Goal: Information Seeking & Learning: Learn about a topic

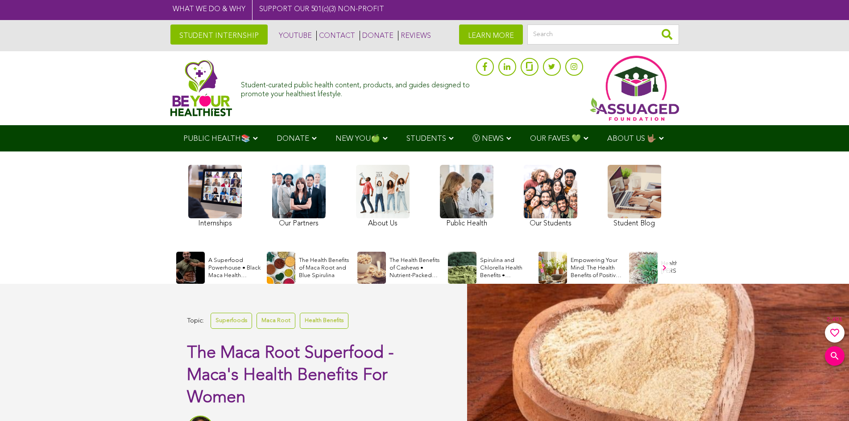
scroll to position [172, 0]
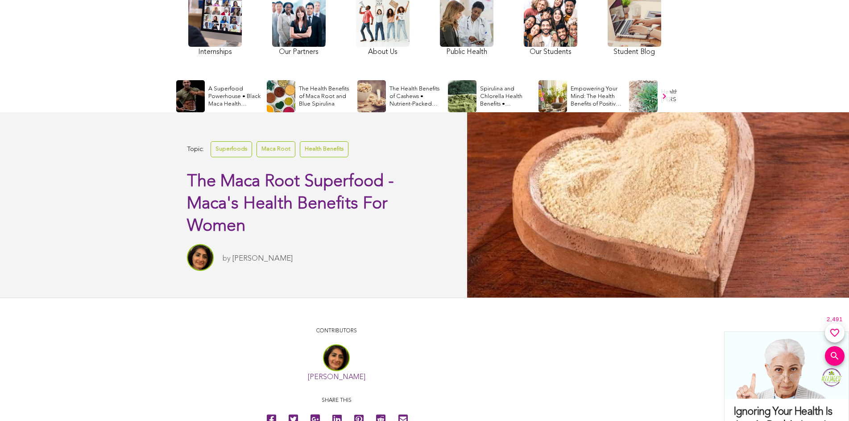
click at [189, 5] on link at bounding box center [215, 25] width 54 height 65
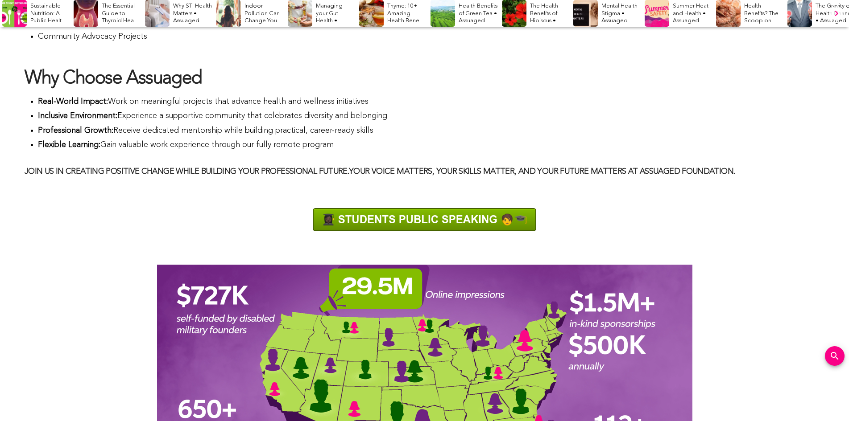
scroll to position [937, 0]
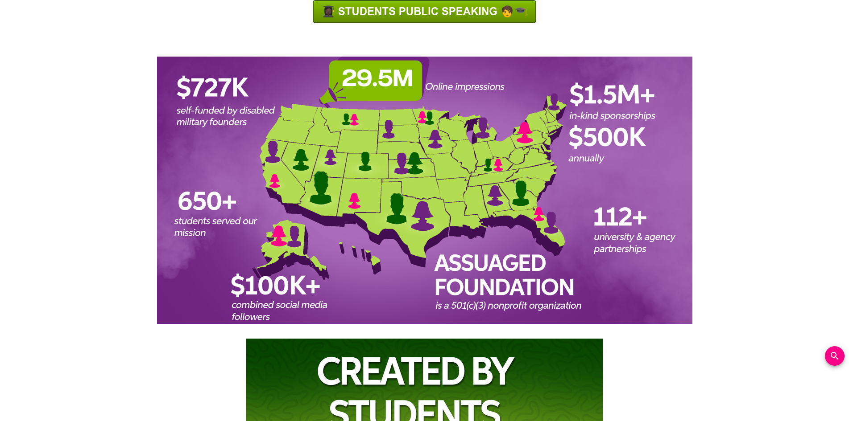
click at [383, 10] on img at bounding box center [424, 11] width 223 height 23
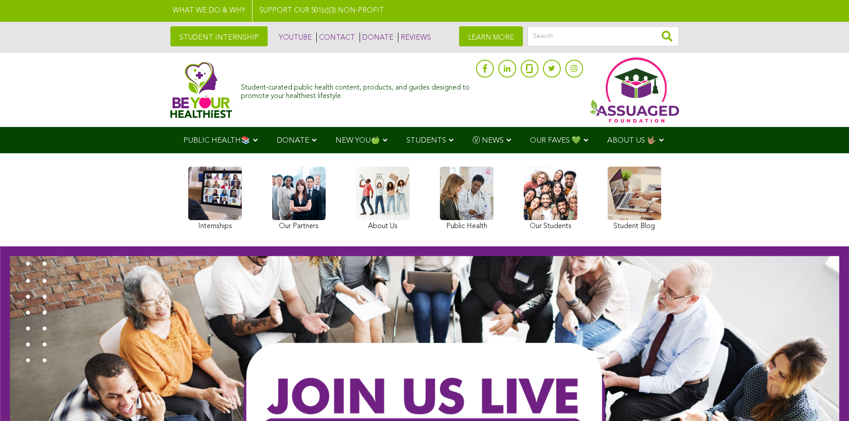
click at [51, 97] on link at bounding box center [424, 210] width 849 height 421
